Goal: Information Seeking & Learning: Learn about a topic

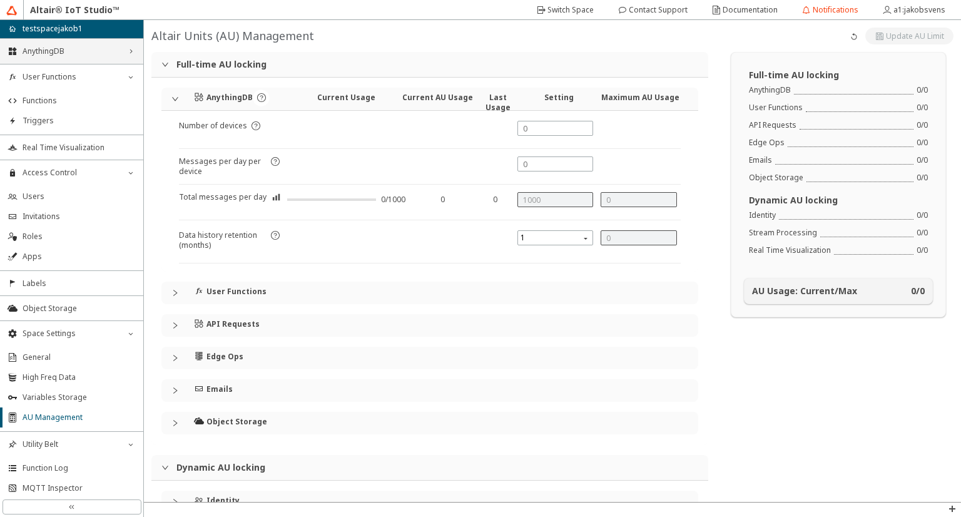
click at [65, 53] on span "AnythingDB" at bounding box center [72, 51] width 98 height 10
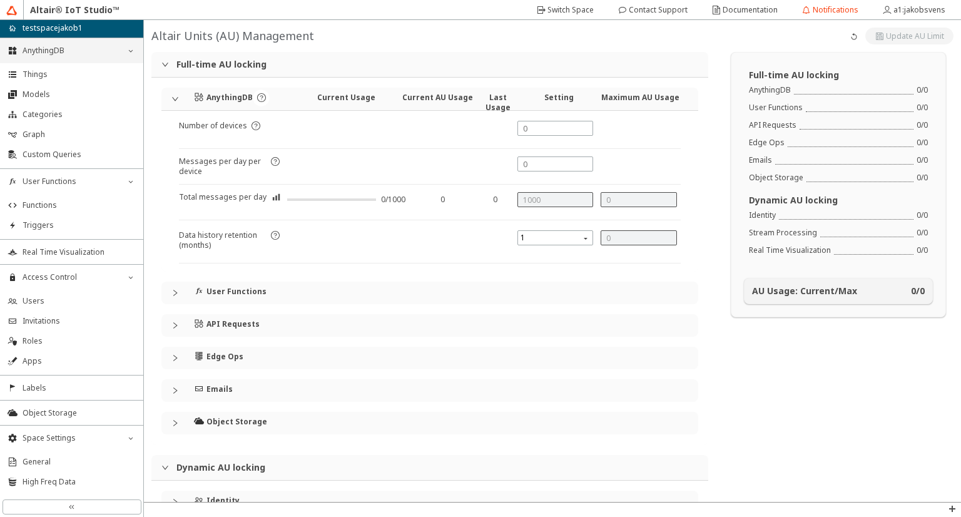
click at [111, 44] on div "AnythingDB down_chevron" at bounding box center [71, 50] width 143 height 25
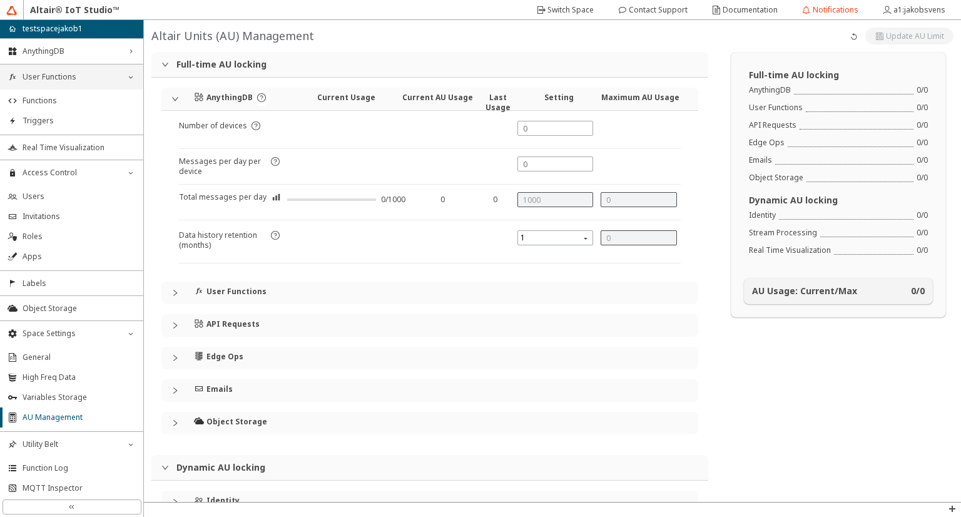
click at [105, 85] on div "User Functions down_chevron" at bounding box center [71, 76] width 143 height 25
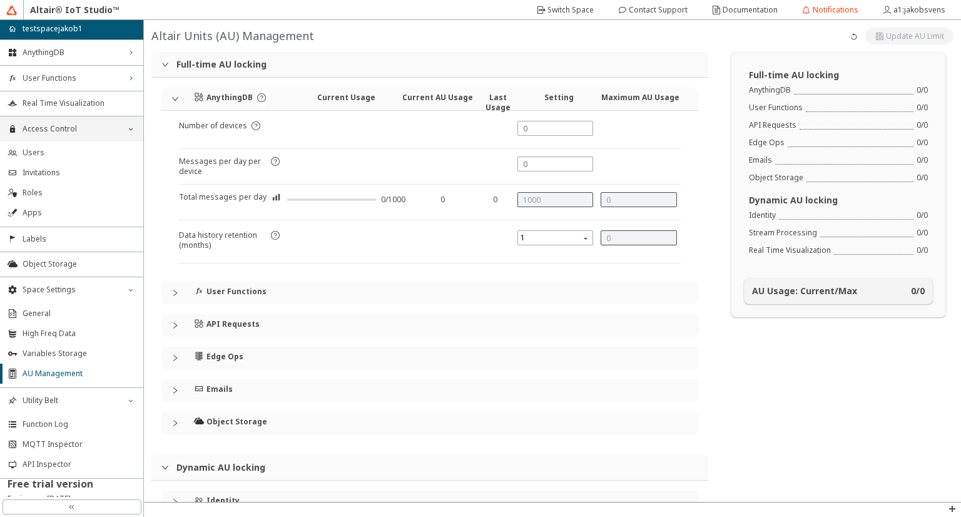
click at [98, 126] on span "Access Control" at bounding box center [72, 129] width 98 height 10
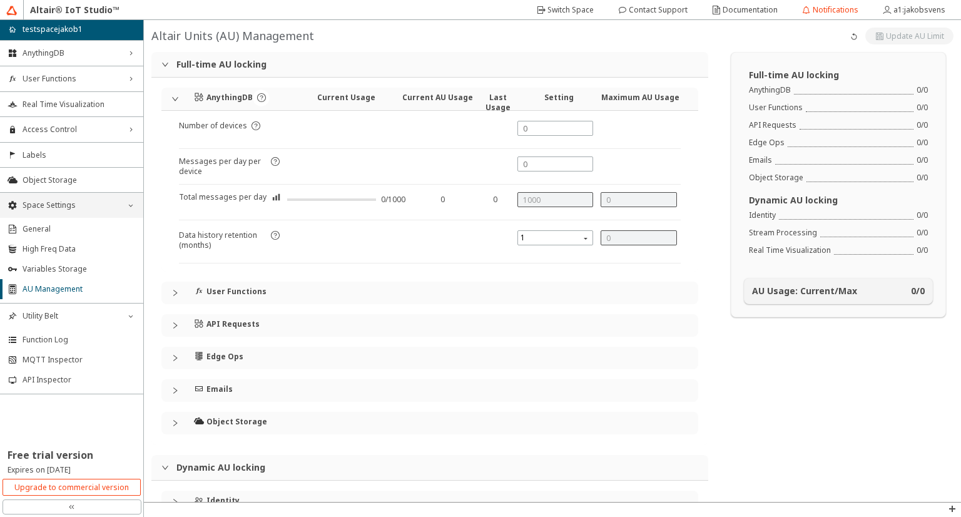
click at [88, 206] on span "Space Settings" at bounding box center [72, 205] width 98 height 10
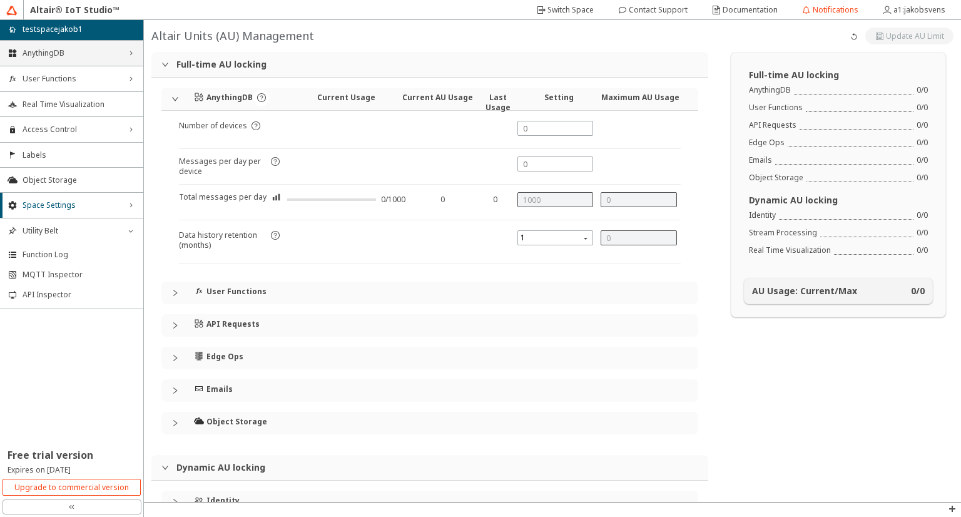
click at [63, 52] on span "AnythingDB" at bounding box center [72, 53] width 98 height 10
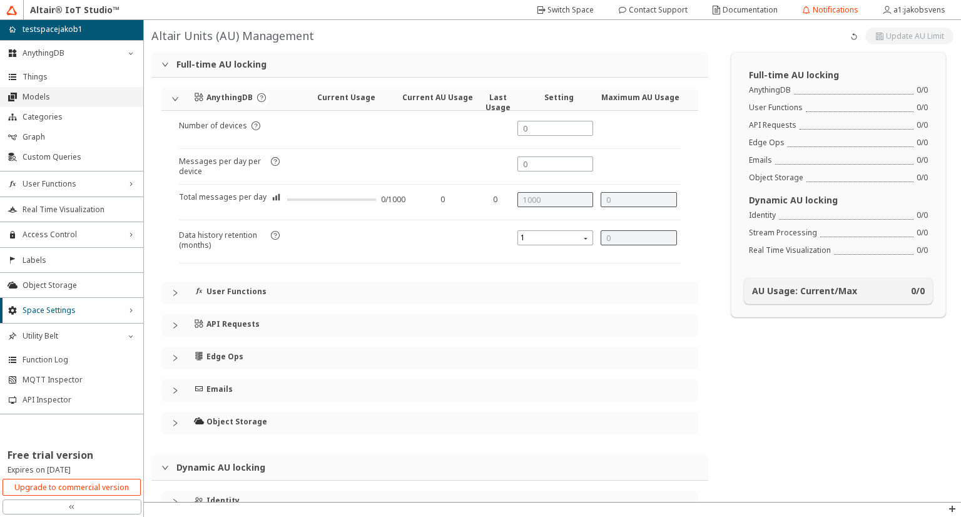
click at [63, 102] on li "Models" at bounding box center [71, 97] width 143 height 20
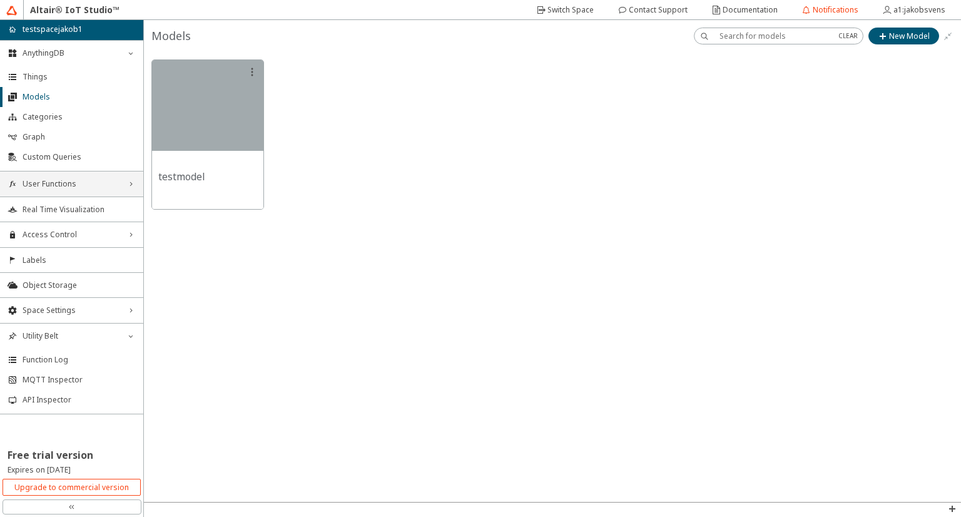
click at [83, 186] on span "User Functions" at bounding box center [72, 184] width 98 height 10
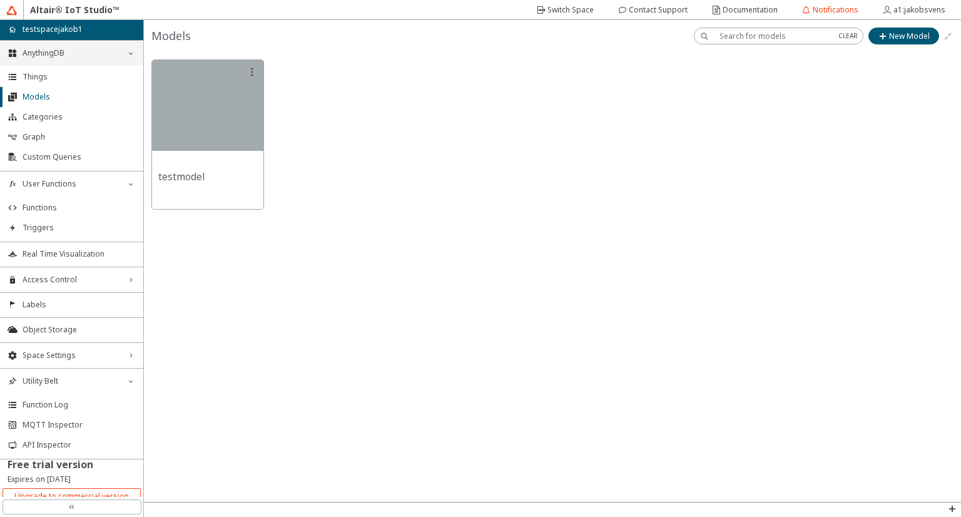
click at [68, 49] on span "AnythingDB" at bounding box center [72, 53] width 98 height 10
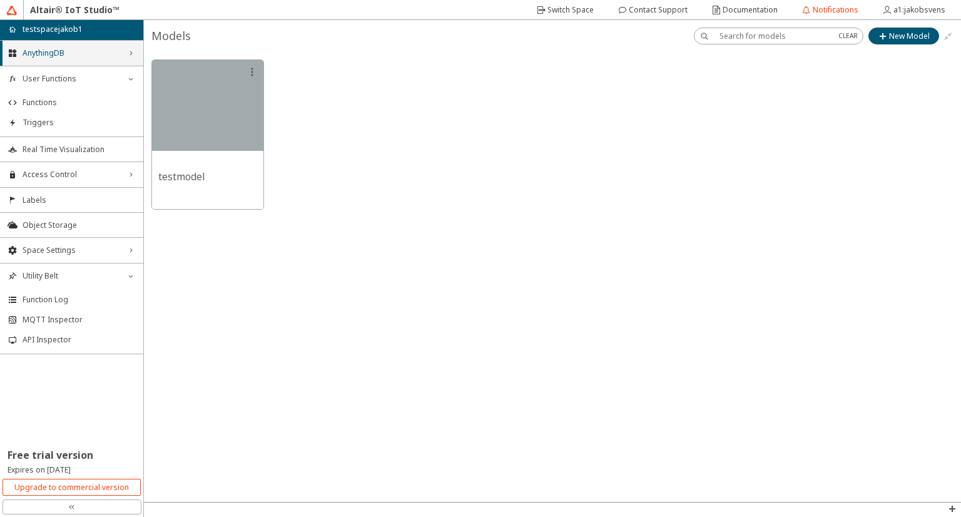
click at [68, 49] on span "AnythingDB" at bounding box center [72, 53] width 98 height 10
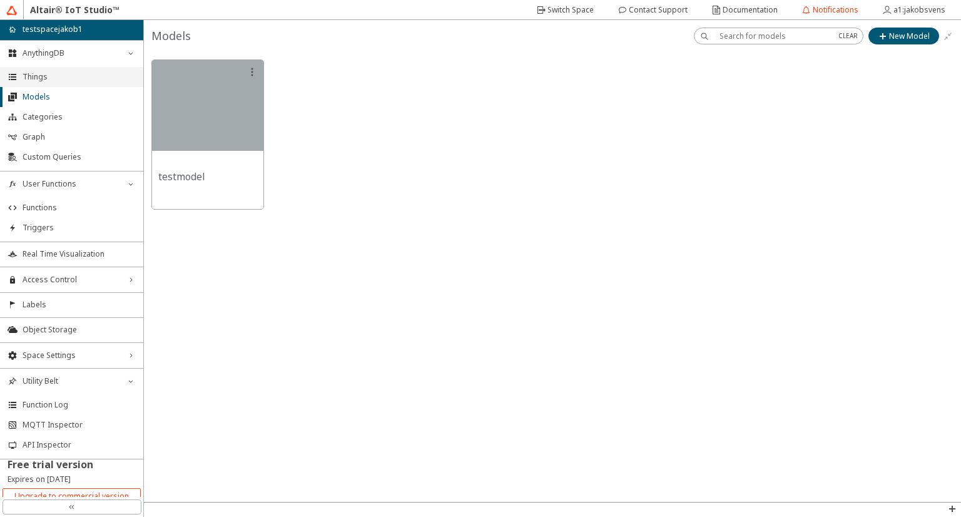
click at [51, 70] on li "Things" at bounding box center [71, 77] width 143 height 20
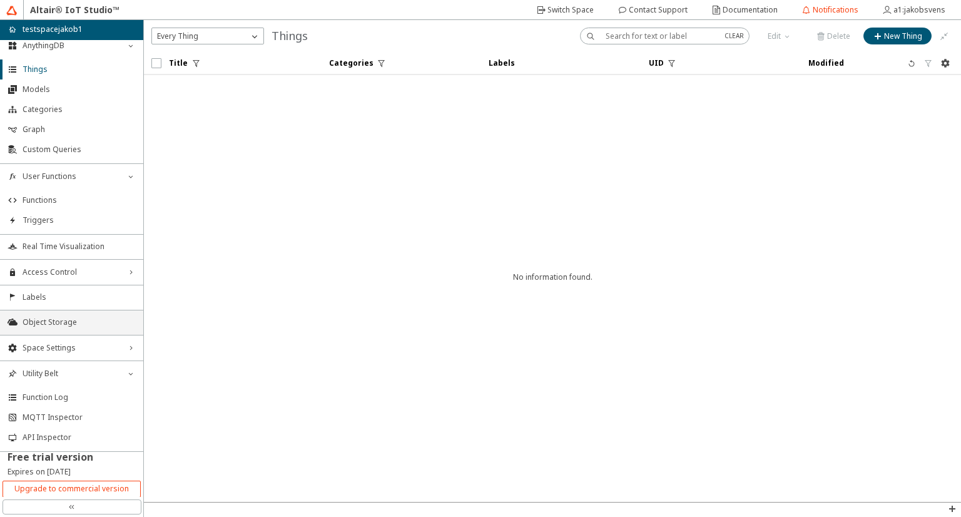
scroll to position [8, 0]
click at [0, 0] on slot "Upgrade to commercial version" at bounding box center [0, 0] width 0 height 0
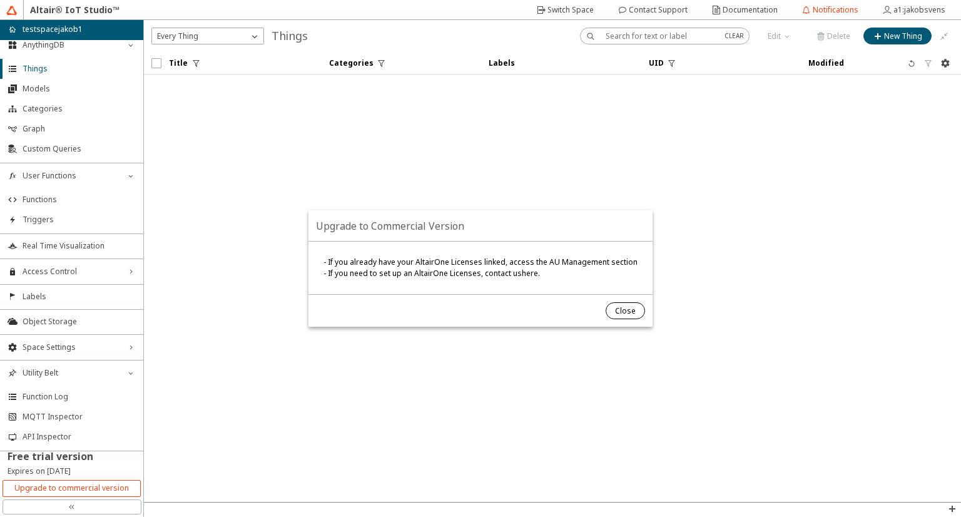
click at [0, 0] on slot "Close" at bounding box center [0, 0] width 0 height 0
